Goal: Task Accomplishment & Management: Manage account settings

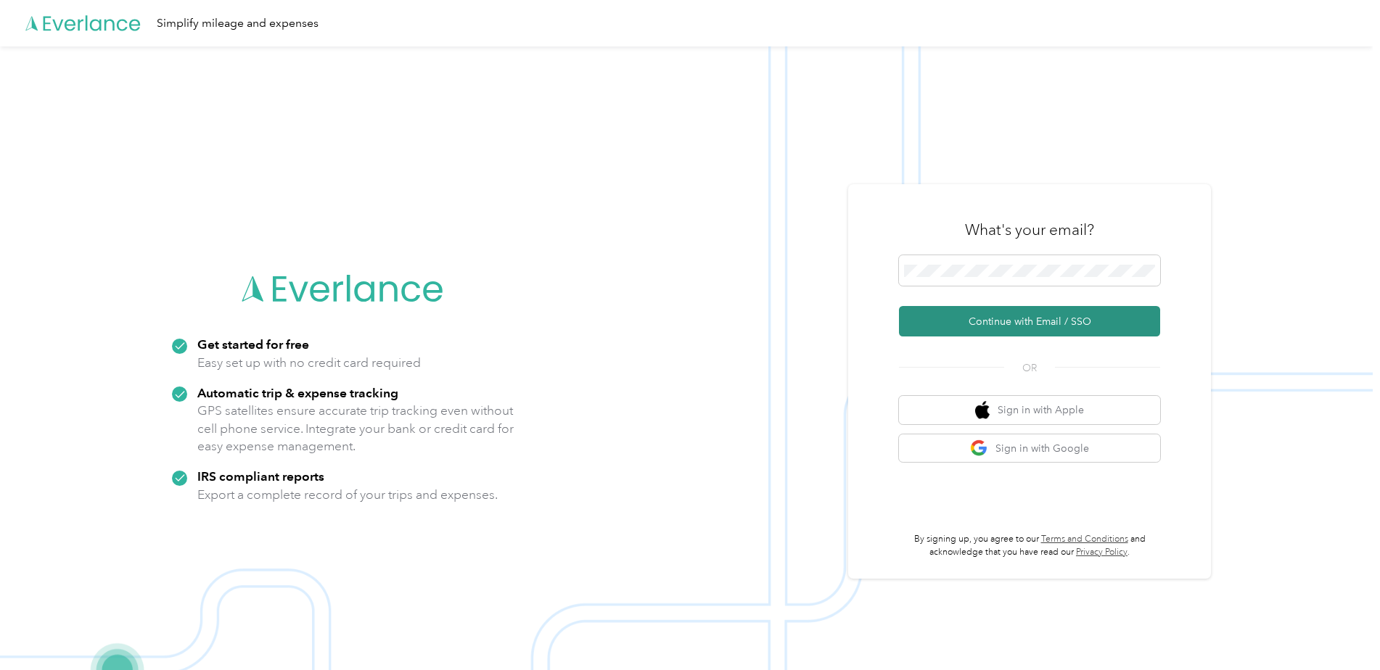
click at [1062, 323] on button "Continue with Email / SSO" at bounding box center [1029, 321] width 261 height 30
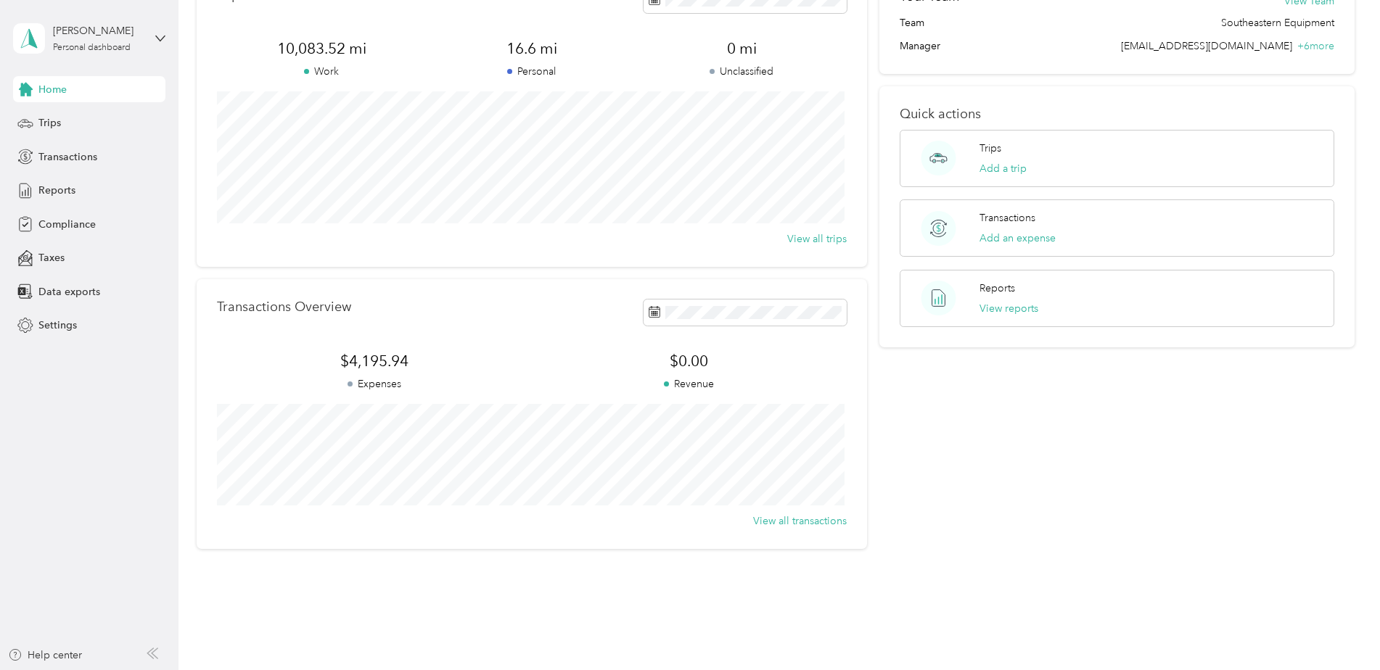
scroll to position [125, 0]
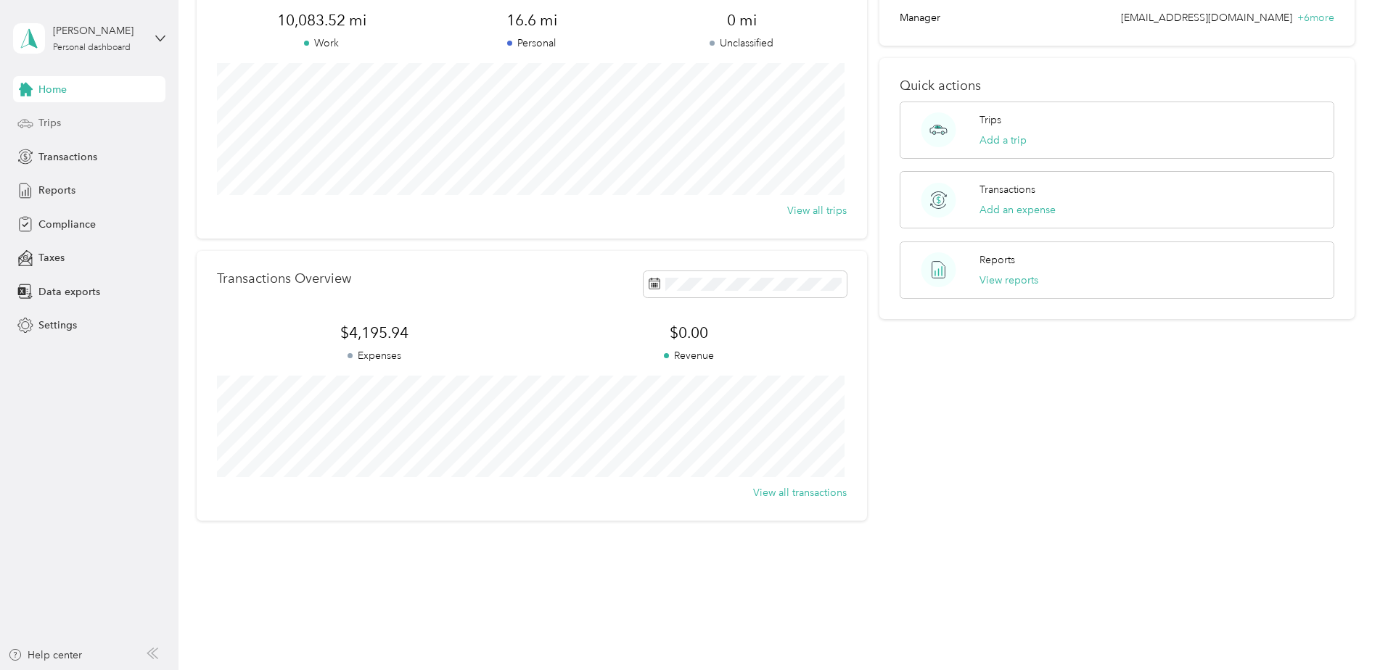
click at [46, 126] on span "Trips" at bounding box center [49, 122] width 22 height 15
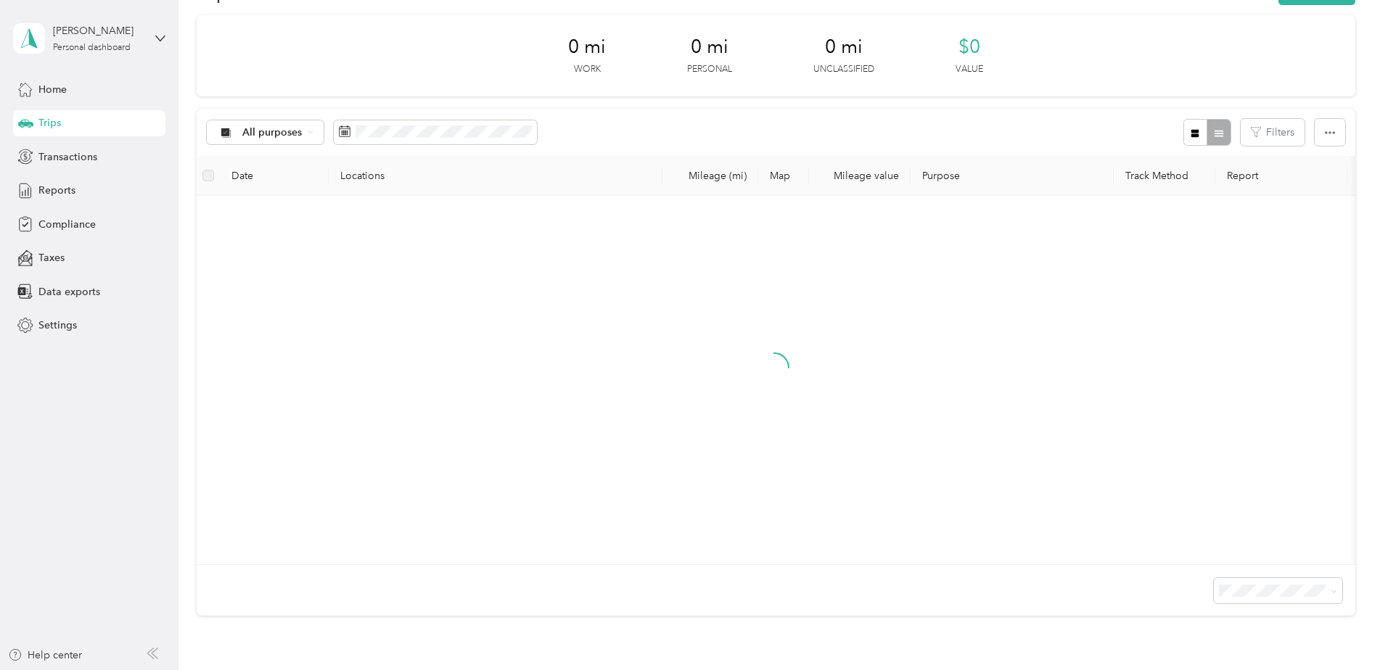
scroll to position [125, 0]
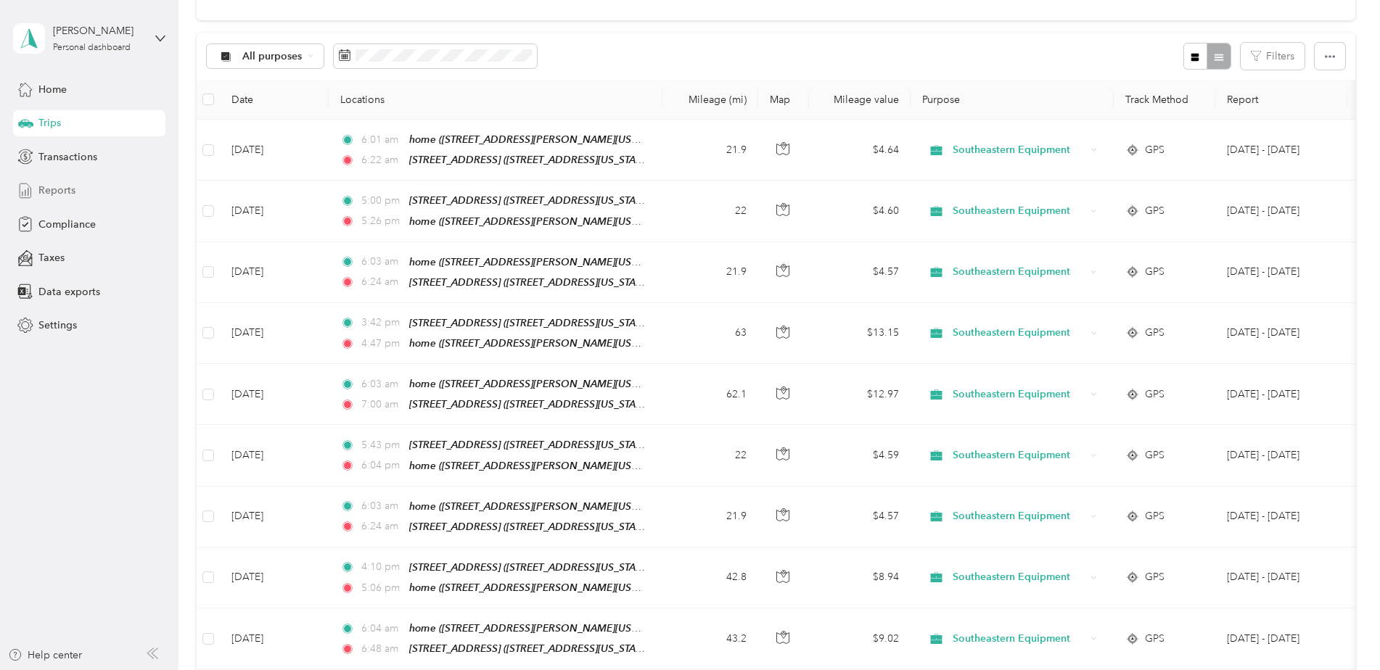
click at [60, 193] on span "Reports" at bounding box center [56, 190] width 37 height 15
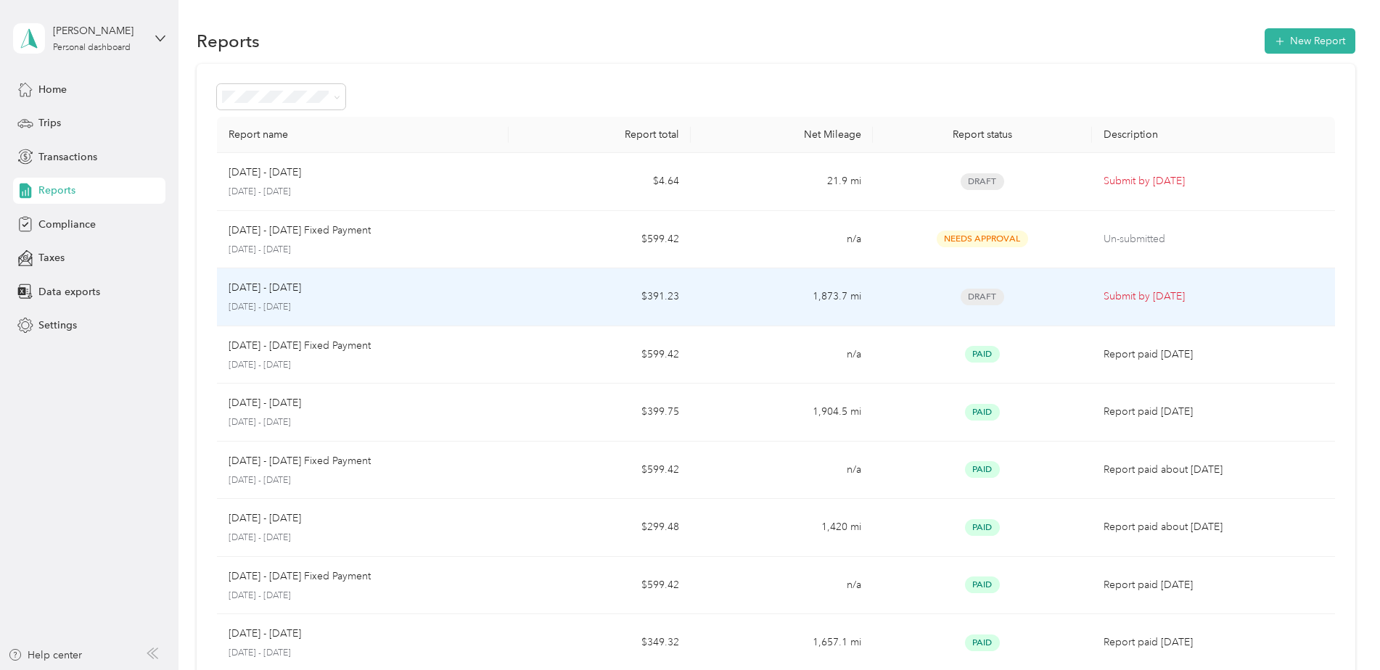
click at [1113, 300] on p "Submit by Sep. 4, 2025" at bounding box center [1214, 297] width 220 height 16
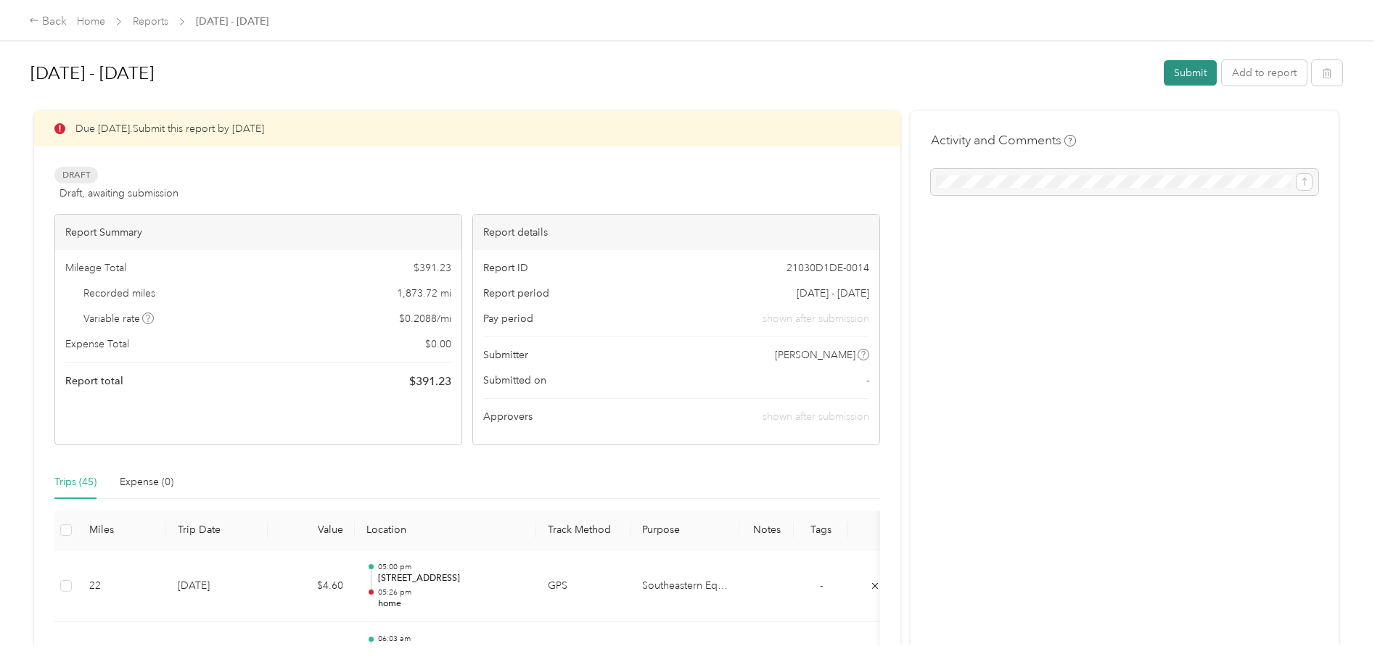
click at [1172, 70] on button "Submit" at bounding box center [1190, 72] width 53 height 25
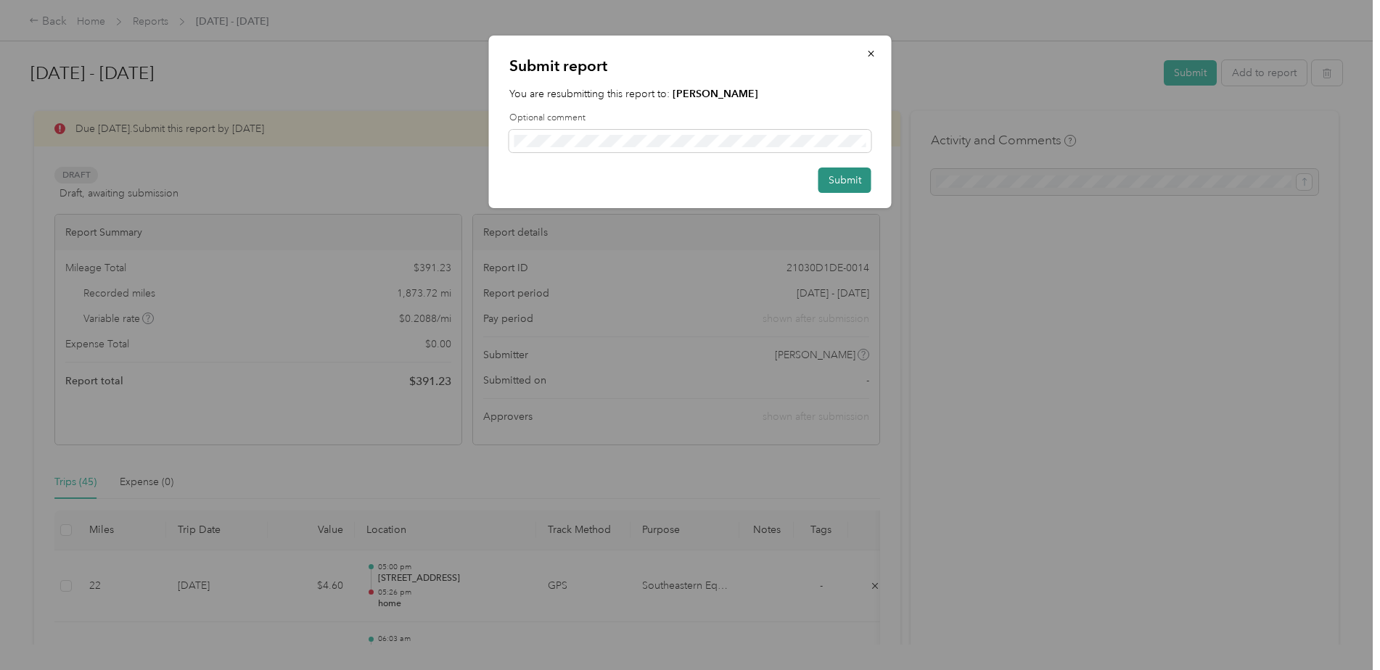
click at [848, 175] on button "Submit" at bounding box center [844, 180] width 53 height 25
